Goal: Information Seeking & Learning: Learn about a topic

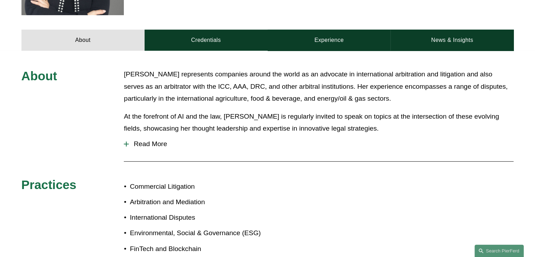
scroll to position [301, 0]
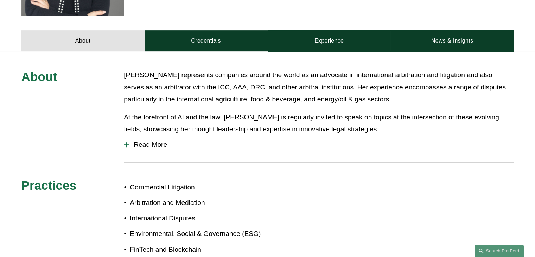
click at [126, 142] on div at bounding box center [126, 144] width 1 height 5
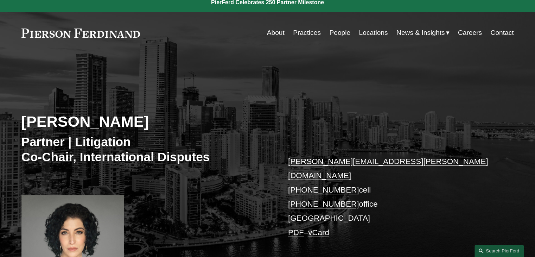
scroll to position [0, 0]
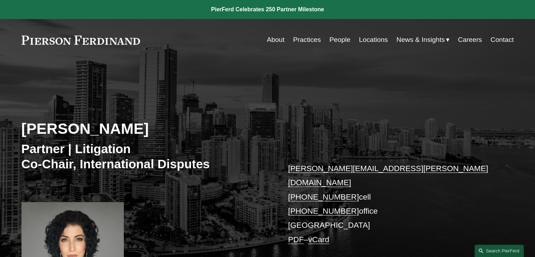
click at [305, 40] on link "Practices" at bounding box center [307, 39] width 28 height 13
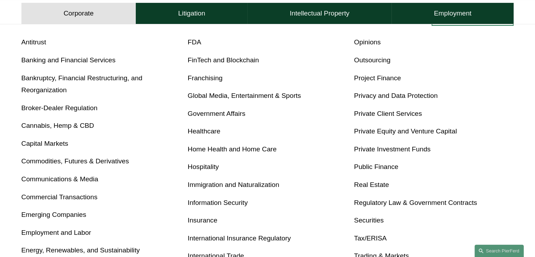
scroll to position [276, 0]
click at [78, 59] on link "Banking and Financial Services" at bounding box center [68, 60] width 94 height 7
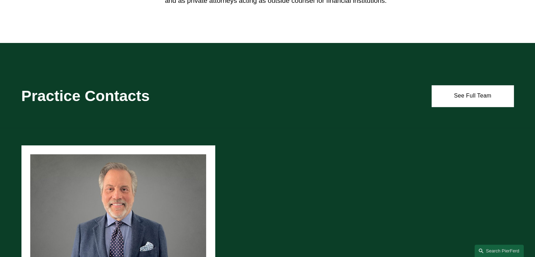
scroll to position [627, 0]
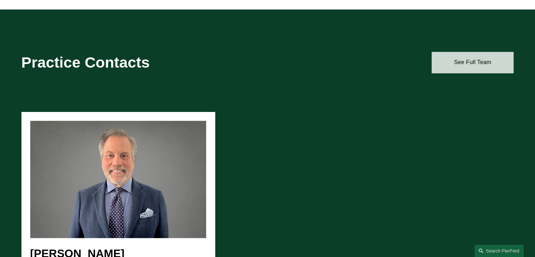
click at [473, 61] on link "See Full Team" at bounding box center [472, 62] width 82 height 21
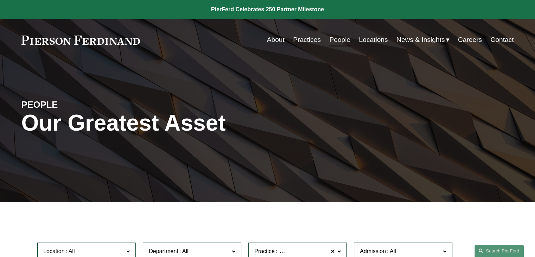
scroll to position [553, 0]
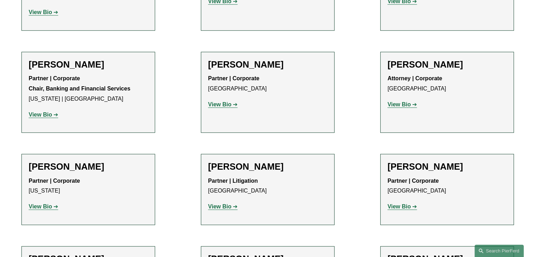
click at [41, 111] on strong "View Bio" at bounding box center [40, 114] width 23 height 6
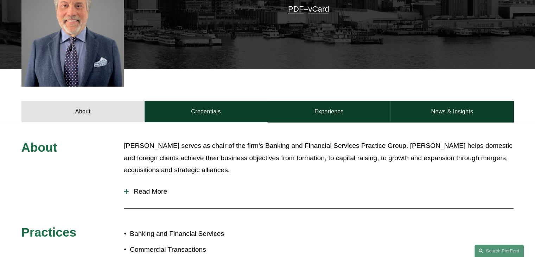
scroll to position [231, 0]
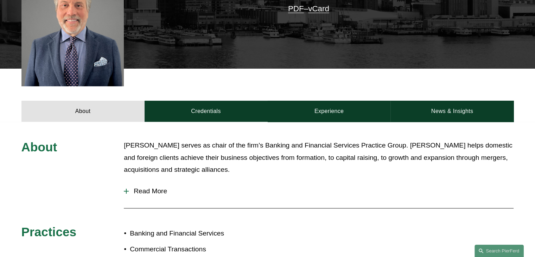
click at [126, 188] on div at bounding box center [126, 190] width 1 height 5
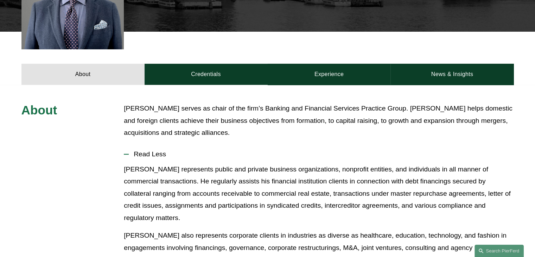
scroll to position [188, 0]
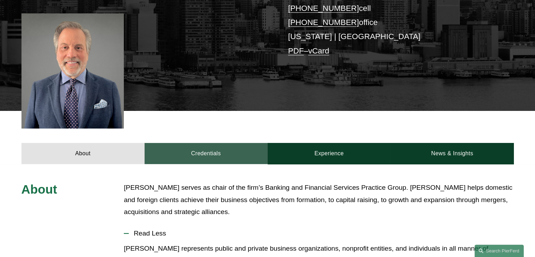
click at [205, 143] on link "Credentials" at bounding box center [206, 153] width 123 height 21
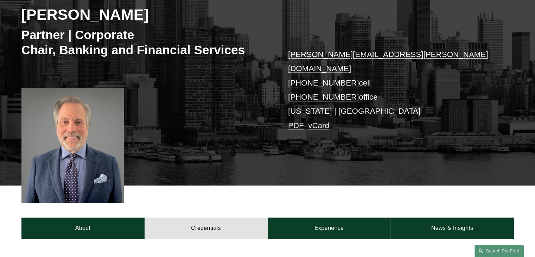
scroll to position [0, 0]
